Goal: Contribute content

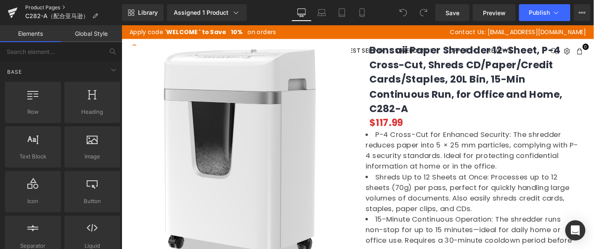
click at [37, 8] on link "Product Pages" at bounding box center [73, 7] width 97 height 7
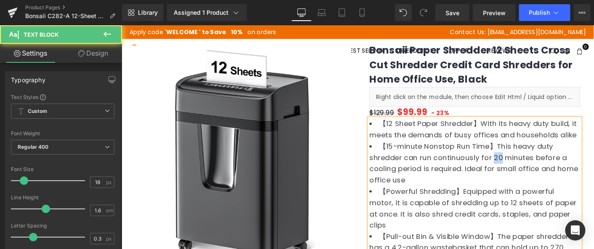
click at [526, 168] on li "【15-minute Nonstop Run Time】This heavy duty shredder can run continuously for 2…" at bounding box center [502, 173] width 227 height 48
click at [516, 192] on li "【15-minute Nonstop Run Time】This heavy duty shredder can run continuously for 1…" at bounding box center [502, 173] width 227 height 48
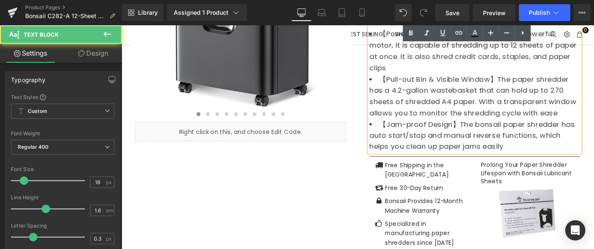
scroll to position [208, 0]
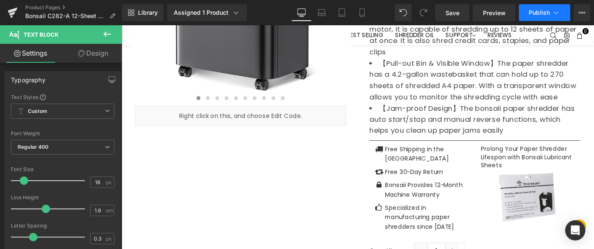
click at [541, 19] on button "Publish" at bounding box center [545, 12] width 51 height 17
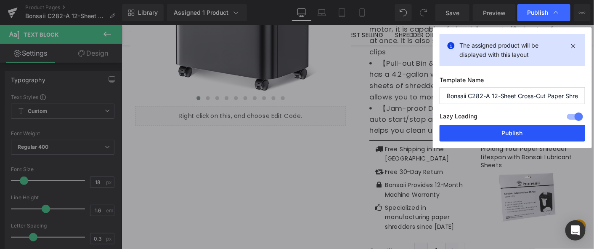
click at [506, 128] on button "Publish" at bounding box center [513, 133] width 146 height 17
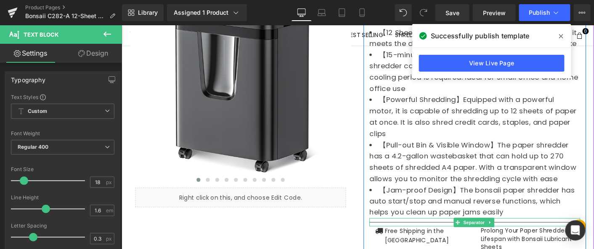
scroll to position [68, 0]
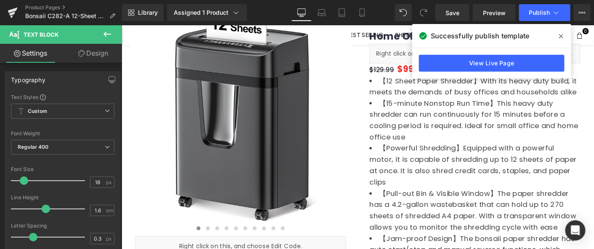
click at [560, 35] on icon at bounding box center [562, 36] width 4 height 4
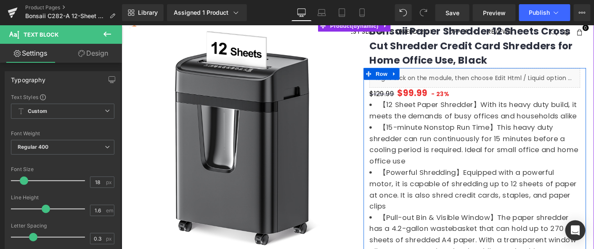
scroll to position [0, 0]
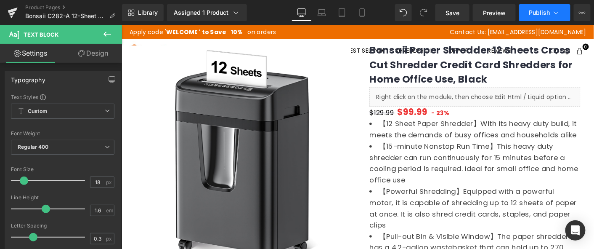
click at [531, 16] on button "Publish" at bounding box center [545, 12] width 51 height 17
click at [488, 12] on span "Preview" at bounding box center [494, 12] width 23 height 9
click at [43, 5] on link "Product Pages" at bounding box center [73, 7] width 97 height 7
